Goal: Transaction & Acquisition: Purchase product/service

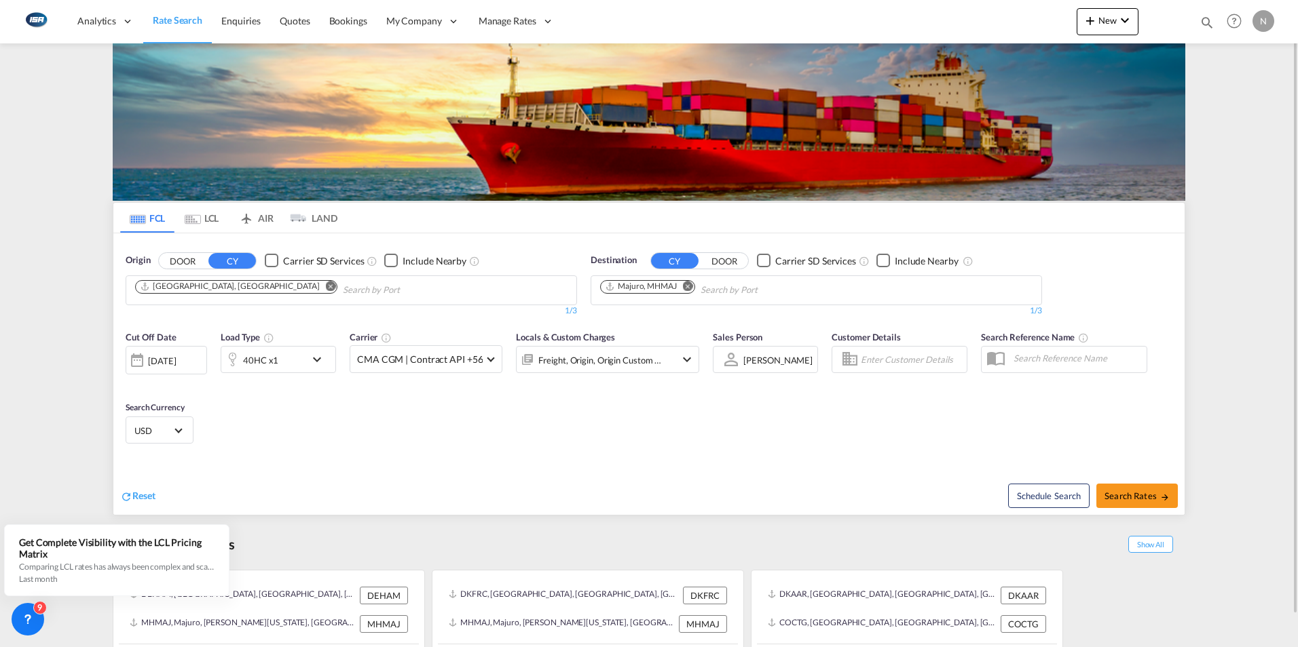
click at [326, 290] on md-icon "Remove" at bounding box center [331, 286] width 10 height 10
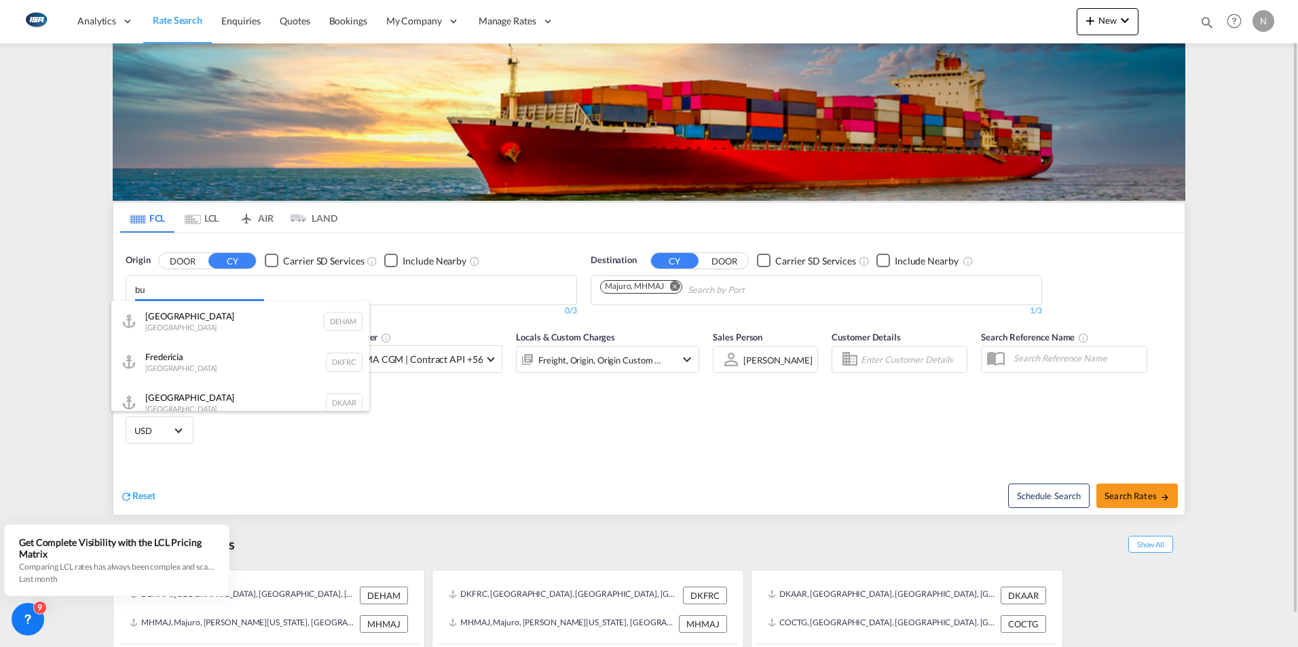
type input "b"
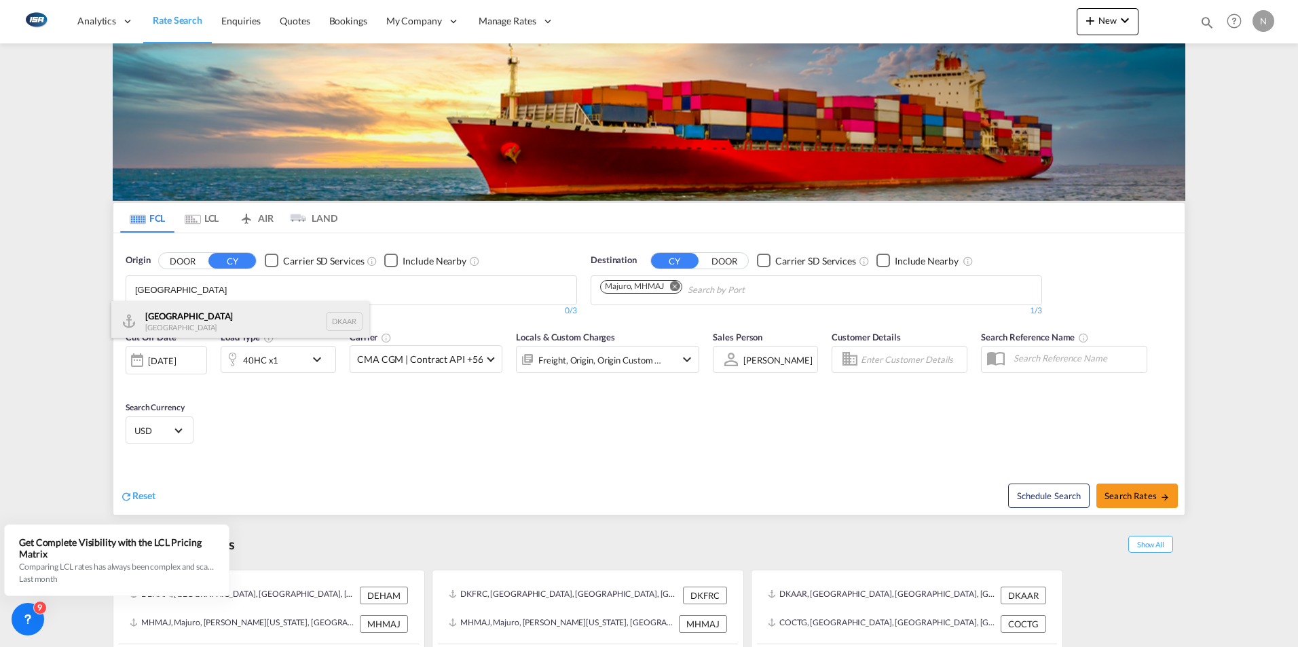
type input "[GEOGRAPHIC_DATA]"
click at [157, 324] on div "Aarhus [GEOGRAPHIC_DATA] DKAAR" at bounding box center [240, 321] width 258 height 41
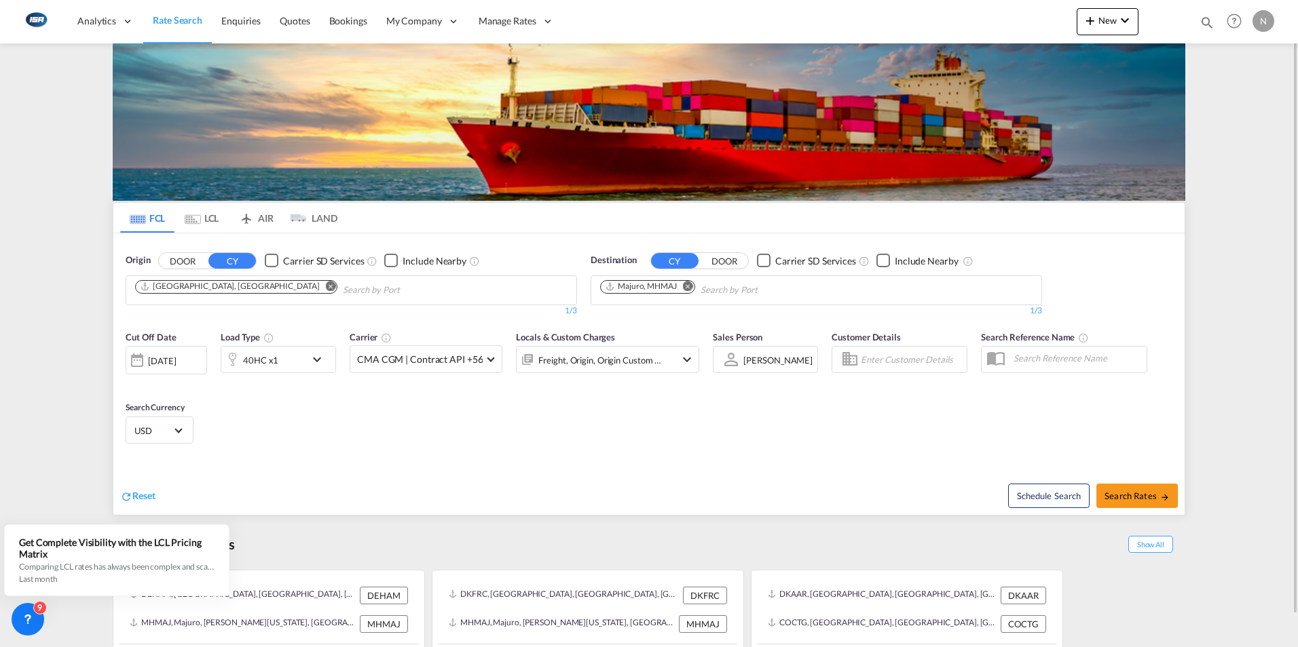
click at [692, 285] on md-icon "Remove" at bounding box center [688, 286] width 10 height 10
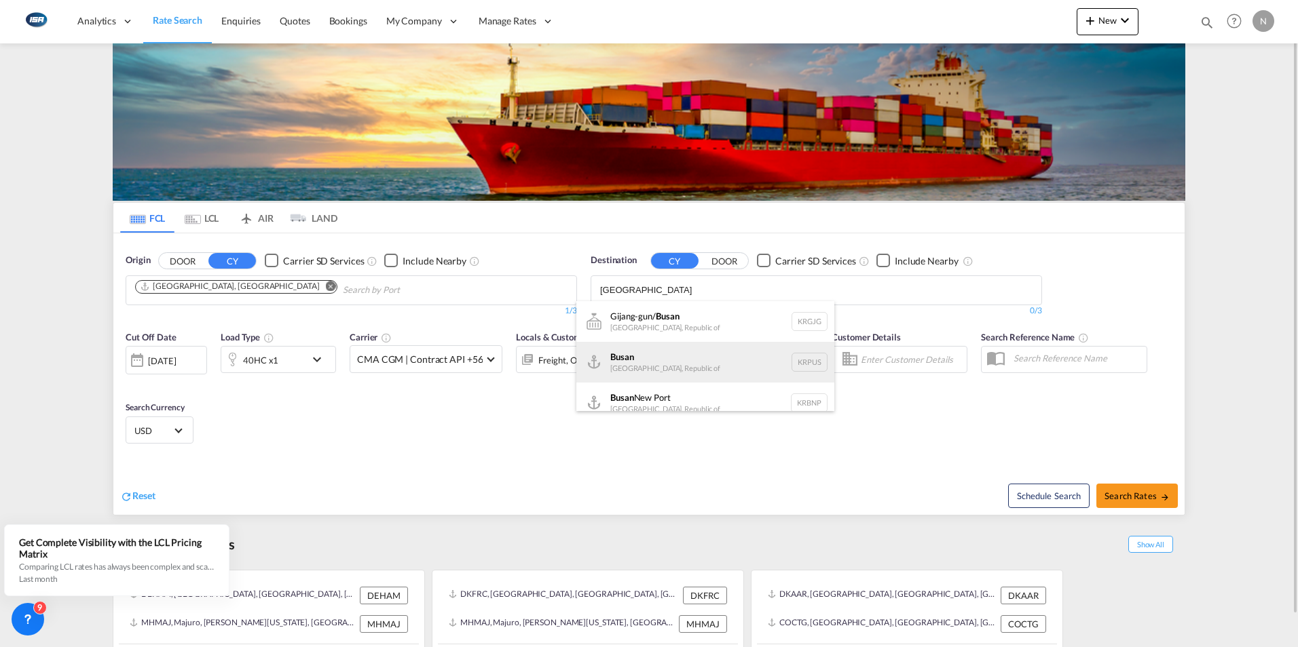
type input "[GEOGRAPHIC_DATA]"
click at [646, 359] on div "Busan Korea, Republic of KRPUS" at bounding box center [705, 362] width 258 height 41
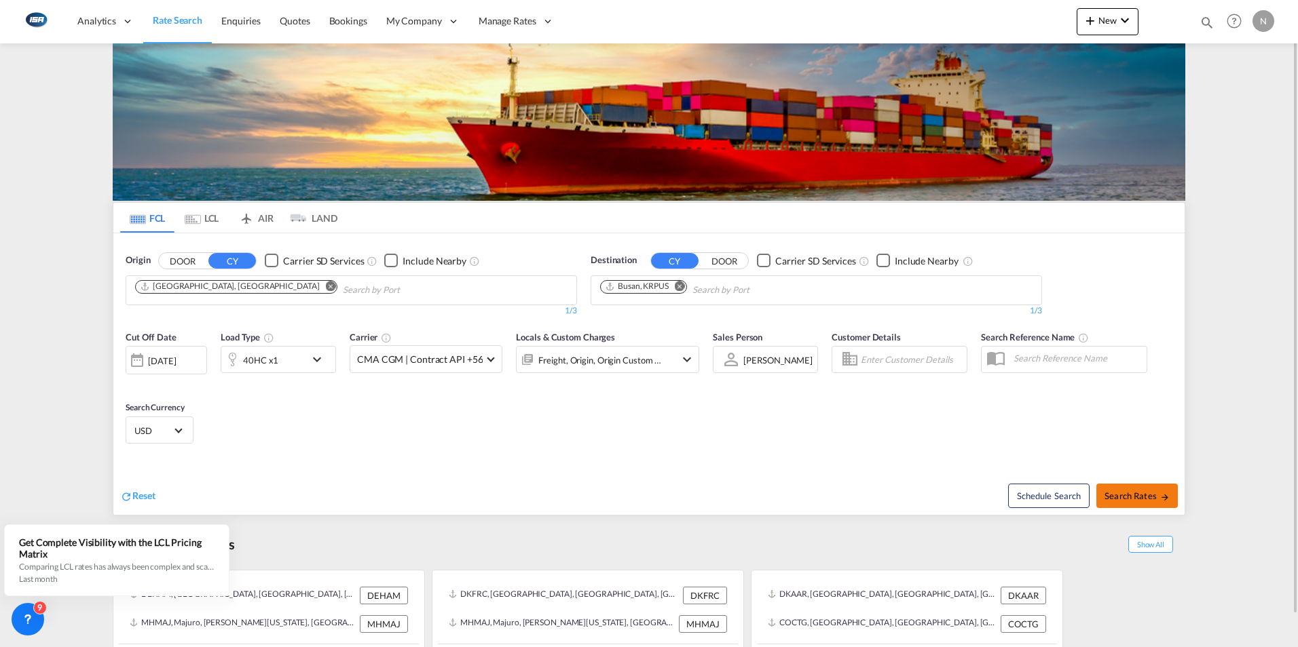
click at [1137, 496] on span "Search Rates" at bounding box center [1136, 496] width 65 height 11
type input "DKAAR to KRPUS / [DATE]"
